Goal: Information Seeking & Learning: Compare options

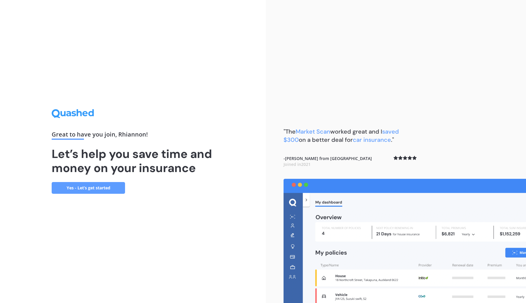
click at [116, 183] on link "Yes - Let’s get started" at bounding box center [88, 188] width 73 height 12
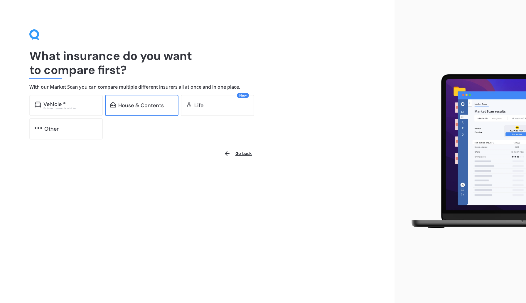
click at [132, 106] on div "House & Contents" at bounding box center [140, 105] width 45 height 6
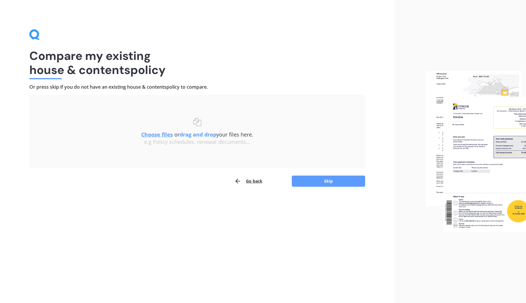
click at [164, 133] on u "Choose files" at bounding box center [157, 134] width 32 height 7
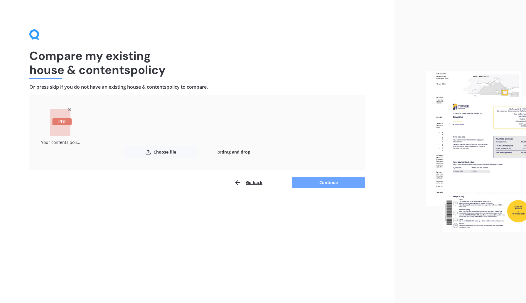
click at [326, 182] on button "Continue" at bounding box center [328, 182] width 73 height 11
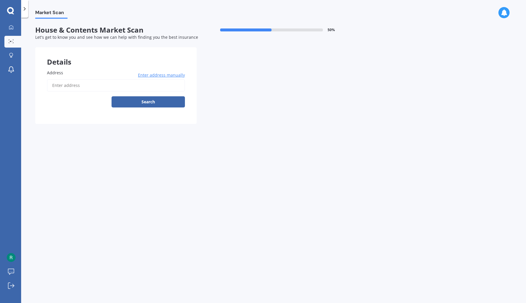
click at [105, 85] on input "Address" at bounding box center [116, 85] width 138 height 12
type input "[STREET_ADDRESS][PERSON_NAME]"
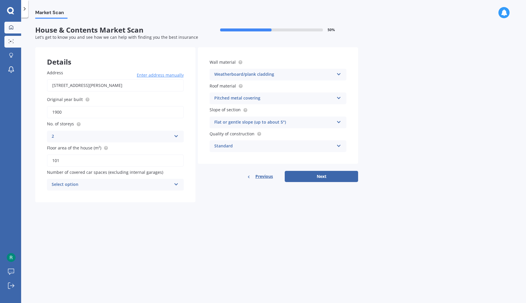
click at [12, 24] on link "My Dashboard" at bounding box center [12, 28] width 17 height 12
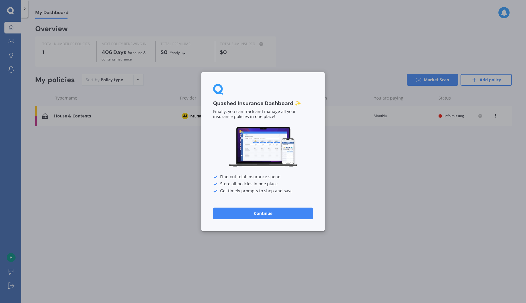
click at [170, 190] on div "Quashed Insurance Dashboard ✨ Finally, you can track and manage all your insura…" at bounding box center [263, 151] width 526 height 303
click at [291, 214] on button "Continue" at bounding box center [263, 213] width 100 height 12
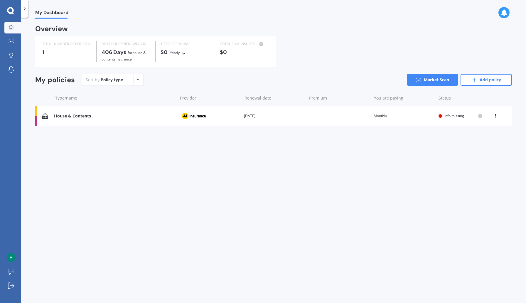
click at [496, 116] on icon at bounding box center [495, 115] width 4 height 4
click at [476, 139] on div "Delete" at bounding box center [482, 139] width 58 height 12
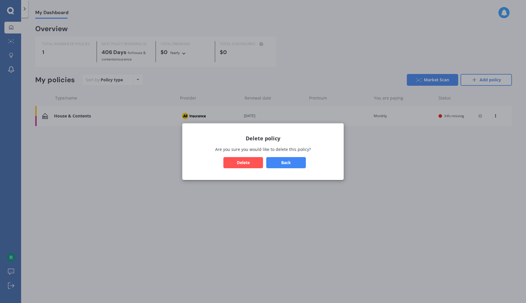
click at [252, 162] on button "Delete" at bounding box center [243, 162] width 40 height 11
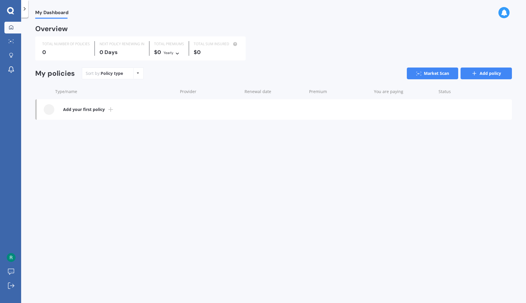
click at [475, 75] on icon at bounding box center [474, 73] width 6 height 6
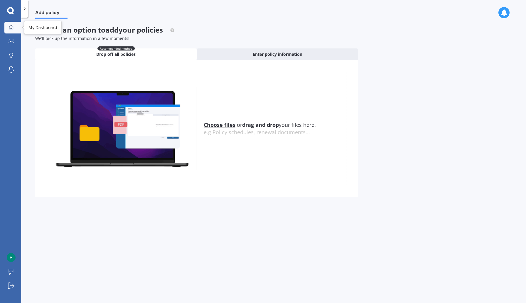
click at [12, 28] on icon at bounding box center [11, 27] width 5 height 5
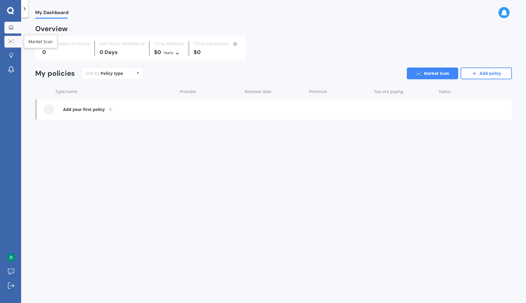
click at [12, 44] on link "Market Scan" at bounding box center [12, 42] width 17 height 12
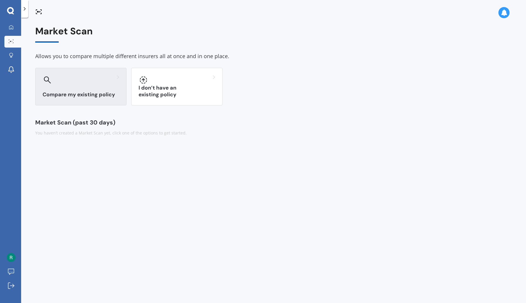
click at [70, 84] on div at bounding box center [81, 79] width 77 height 9
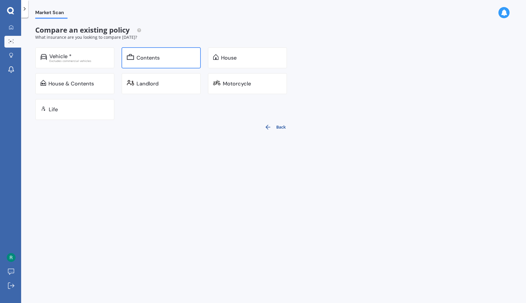
click at [144, 59] on div "Contents" at bounding box center [147, 58] width 23 height 6
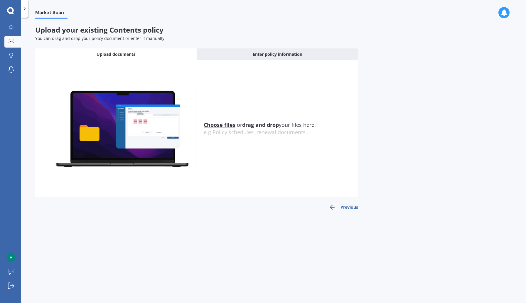
click at [214, 127] on u "Choose files" at bounding box center [220, 124] width 32 height 7
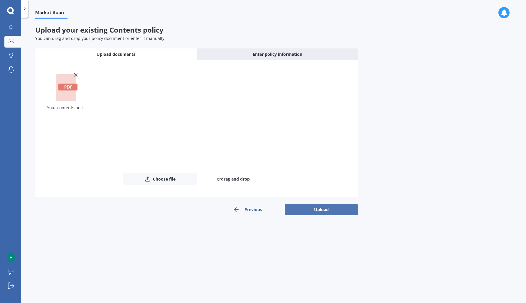
click at [321, 210] on button "Upload" at bounding box center [321, 209] width 73 height 11
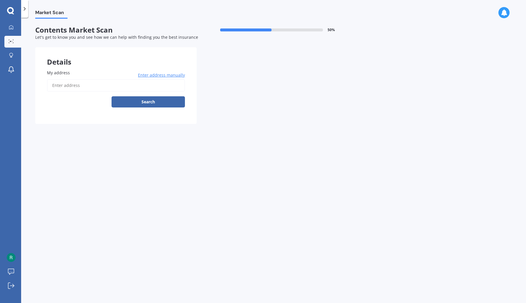
click at [90, 86] on input "My address" at bounding box center [116, 85] width 138 height 12
type input "[STREET_ADDRESS][PERSON_NAME]"
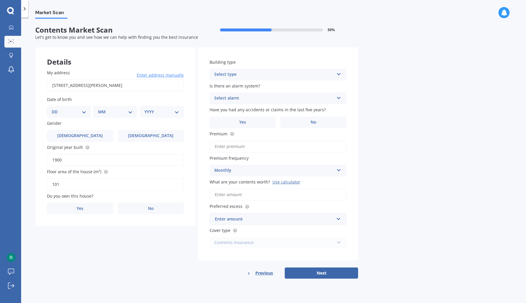
click at [72, 109] on select "DD 01 02 03 04 05 06 07 08 09 10 11 12 13 14 15 16 17 18 19 20 21 22 23 24 25 2…" at bounding box center [69, 112] width 35 height 6
select select "15"
click at [56, 109] on select "DD 01 02 03 04 05 06 07 08 09 10 11 12 13 14 15 16 17 18 19 20 21 22 23 24 25 2…" at bounding box center [69, 112] width 35 height 6
click at [118, 111] on select "MM 01 02 03 04 05 06 07 08 09 10 11 12" at bounding box center [116, 112] width 32 height 6
select select "06"
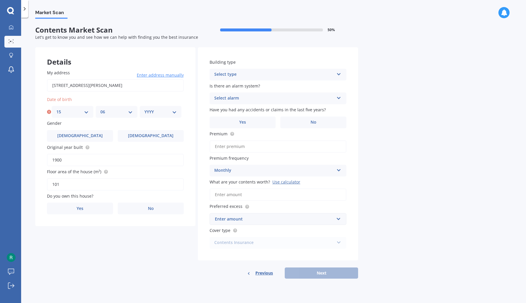
click at [100, 109] on select "MM 01 02 03 04 05 06 07 08 09 10 11 12" at bounding box center [116, 112] width 32 height 6
click at [160, 114] on select "YYYY 2009 2008 2007 2006 2005 2004 2003 2002 2001 2000 1999 1998 1997 1996 1995…" at bounding box center [160, 112] width 32 height 6
select select "1994"
click at [144, 109] on select "YYYY 2009 2008 2007 2006 2005 2004 2003 2002 2001 2000 1999 1998 1997 1996 1995…" at bounding box center [160, 112] width 32 height 6
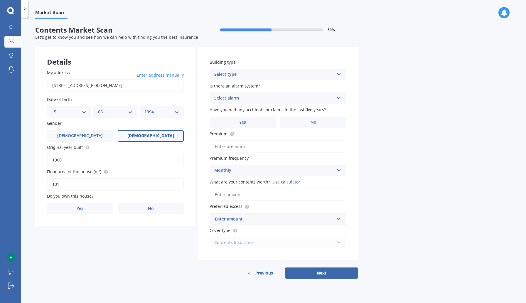
click at [139, 138] on label "[DEMOGRAPHIC_DATA]" at bounding box center [151, 136] width 66 height 12
click at [0, 0] on input "[DEMOGRAPHIC_DATA]" at bounding box center [0, 0] width 0 height 0
click at [150, 210] on span "No" at bounding box center [151, 208] width 6 height 5
click at [0, 0] on input "No" at bounding box center [0, 0] width 0 height 0
click at [142, 231] on div "Select occupant" at bounding box center [112, 232] width 120 height 7
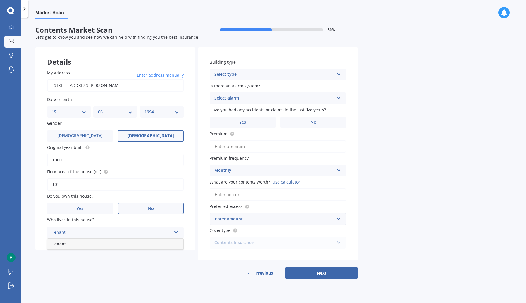
click at [141, 244] on div "Tenant" at bounding box center [115, 244] width 136 height 11
click at [279, 73] on div "Select type" at bounding box center [274, 74] width 120 height 7
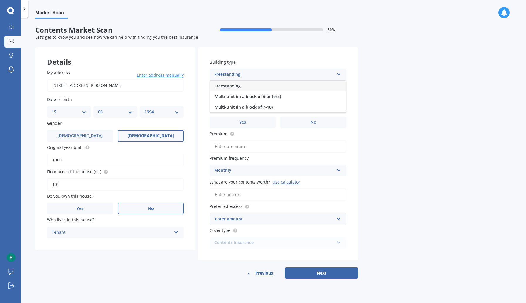
click at [276, 86] on div "Freestanding" at bounding box center [278, 86] width 136 height 11
click at [274, 101] on div "Select alarm" at bounding box center [274, 98] width 120 height 7
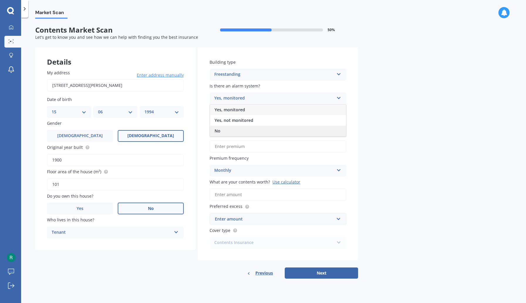
click at [262, 129] on div "No" at bounding box center [278, 131] width 136 height 11
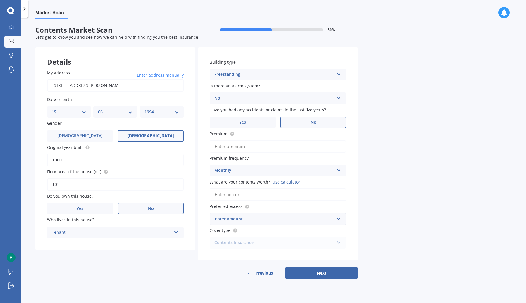
click at [292, 118] on label "No" at bounding box center [313, 122] width 66 height 12
click at [0, 0] on input "No" at bounding box center [0, 0] width 0 height 0
click at [230, 145] on input "Premium" at bounding box center [277, 146] width 137 height 12
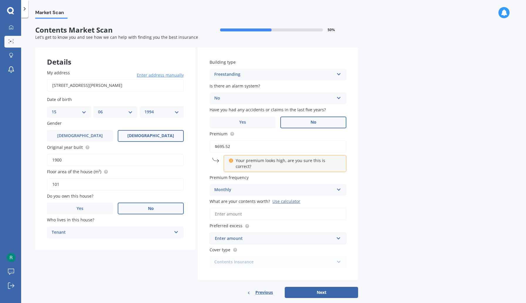
scroll to position [6, 0]
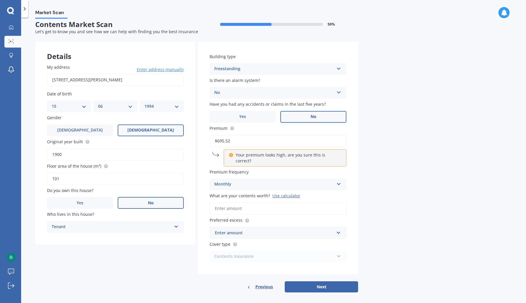
type input "$695.52"
click at [253, 204] on input "What are your contents worth? Use calculator" at bounding box center [277, 208] width 137 height 12
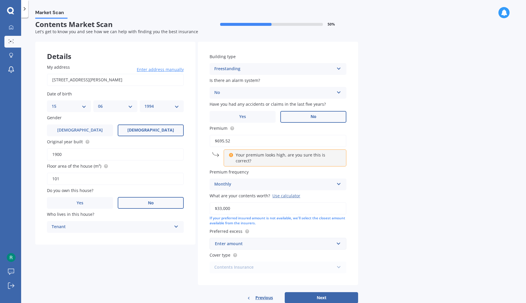
type input "$33,000"
click at [395, 195] on div "Market Scan Contents Market Scan 50 % Let's get to know you and see how we can …" at bounding box center [273, 161] width 505 height 285
click at [309, 181] on div "Monthly" at bounding box center [274, 184] width 120 height 7
click at [277, 190] on div "Yearly" at bounding box center [278, 195] width 136 height 11
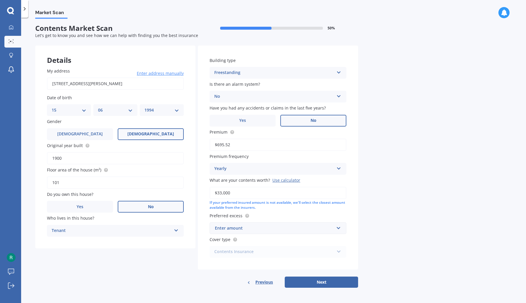
click at [269, 227] on div "Enter amount" at bounding box center [274, 228] width 119 height 6
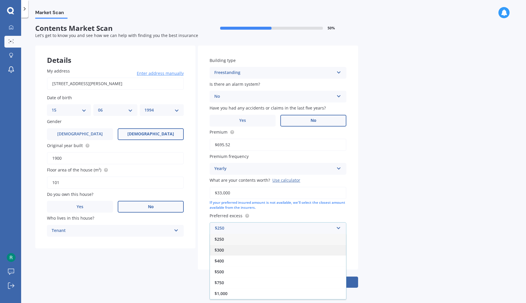
click at [230, 251] on div "$300" at bounding box center [278, 249] width 136 height 11
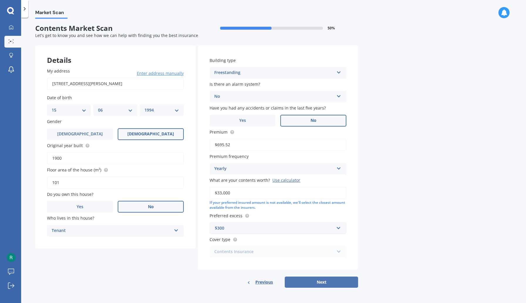
click at [318, 281] on button "Next" at bounding box center [321, 281] width 73 height 11
select select "15"
select select "06"
select select "1994"
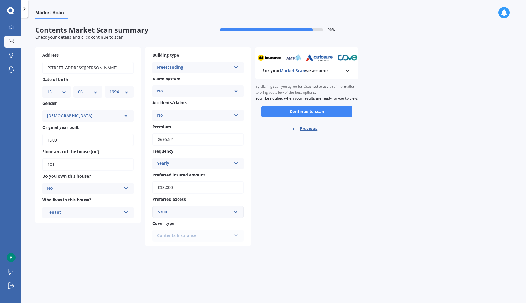
scroll to position [0, 0]
click at [308, 117] on button "Continue to scan" at bounding box center [306, 111] width 91 height 11
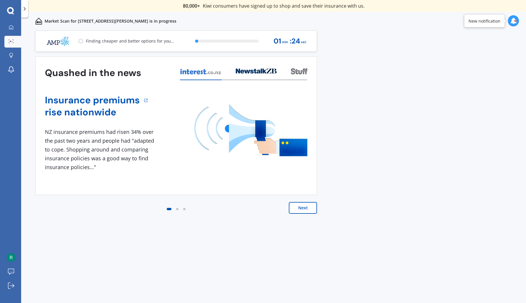
click at [300, 208] on button "Next" at bounding box center [303, 208] width 28 height 12
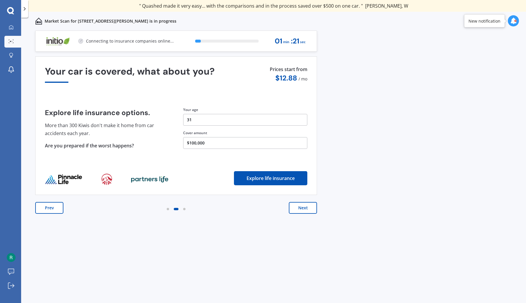
click at [300, 208] on button "Next" at bounding box center [303, 208] width 28 height 12
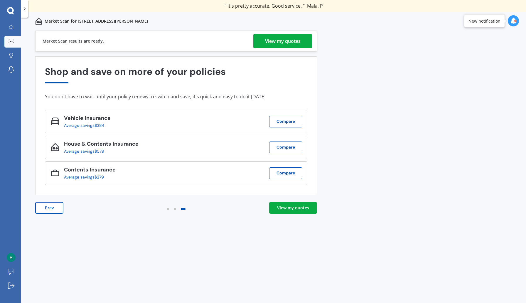
click at [284, 43] on div "View my quotes" at bounding box center [282, 41] width 35 height 14
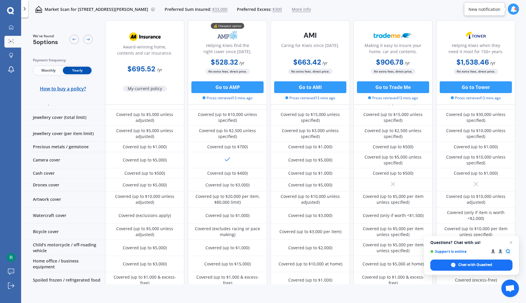
scroll to position [164, 0]
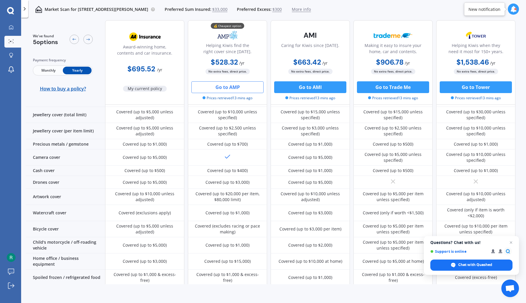
click at [217, 87] on button "Go to AMP" at bounding box center [227, 87] width 72 height 12
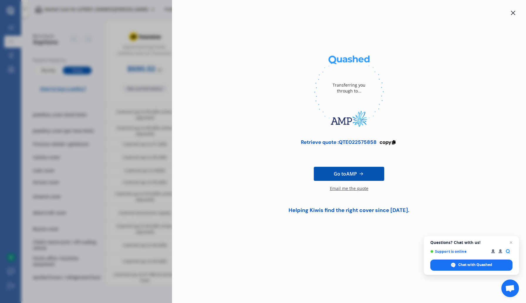
click at [344, 188] on div "Email me the quote" at bounding box center [349, 191] width 38 height 12
